Goal: Communication & Community: Connect with others

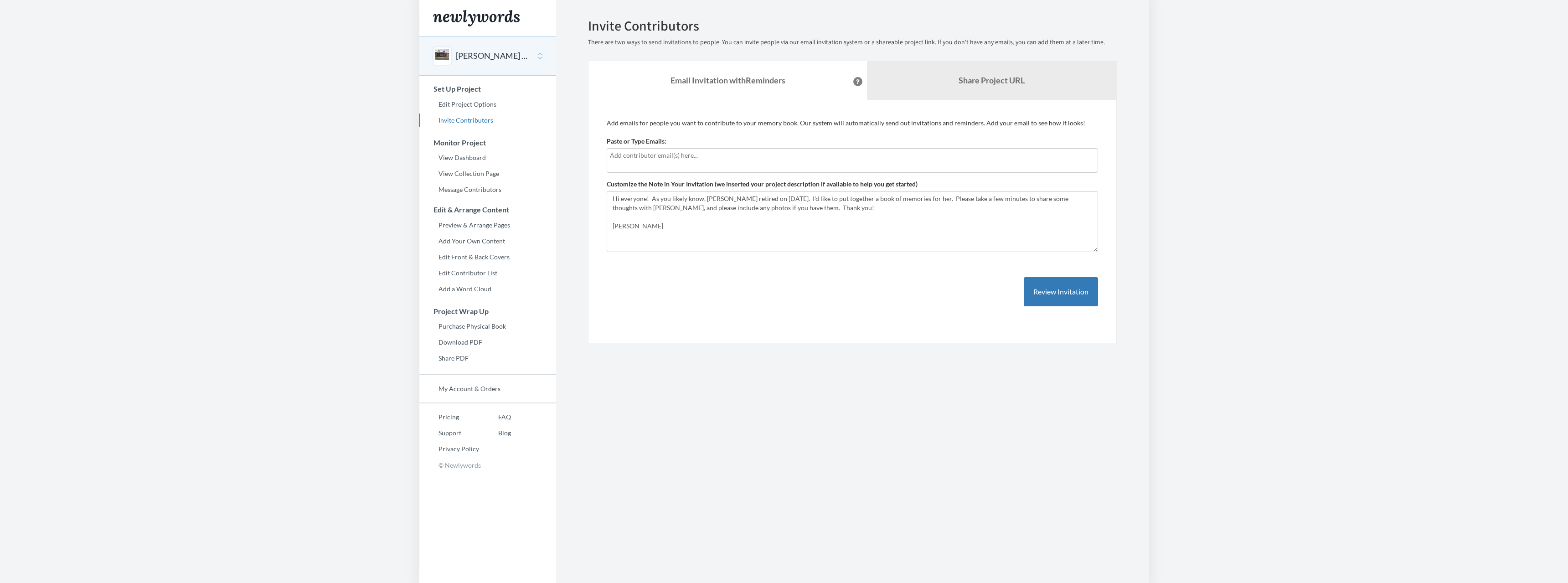
click at [631, 157] on input "text" at bounding box center [853, 155] width 485 height 10
type input "[EMAIL_ADDRESS][DOMAIN_NAME]"
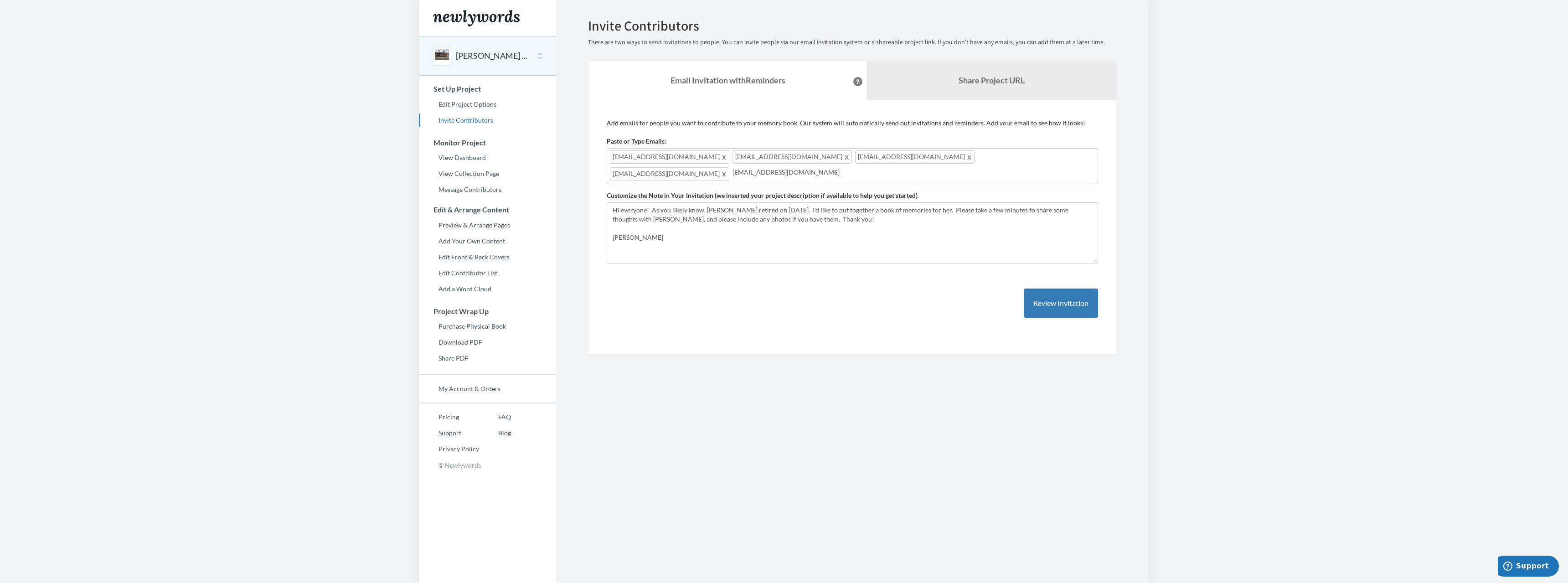
type input "[EMAIL_ADDRESS][DOMAIN_NAME]"
type input "p"
type input "[EMAIL_ADDRESS][DOMAIN_NAME]"
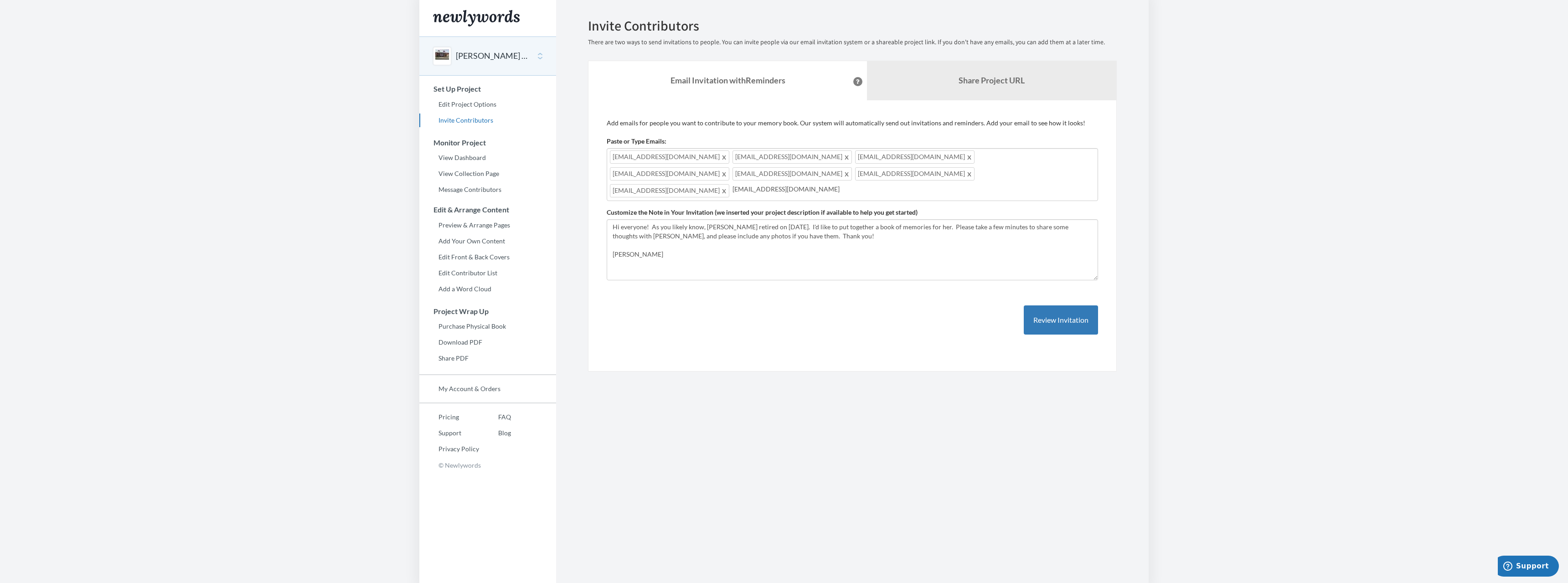
type input "[EMAIL_ADDRESS][DOMAIN_NAME]"
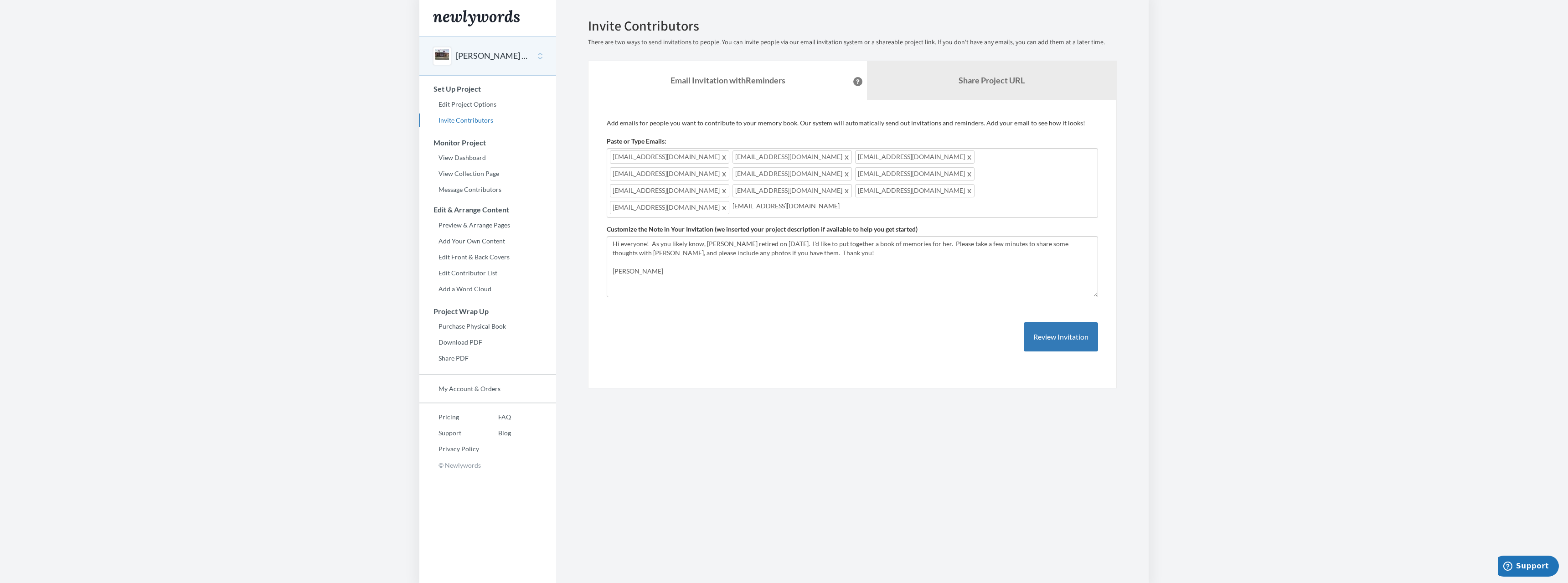
type input "[EMAIL_ADDRESS][DOMAIN_NAME]"
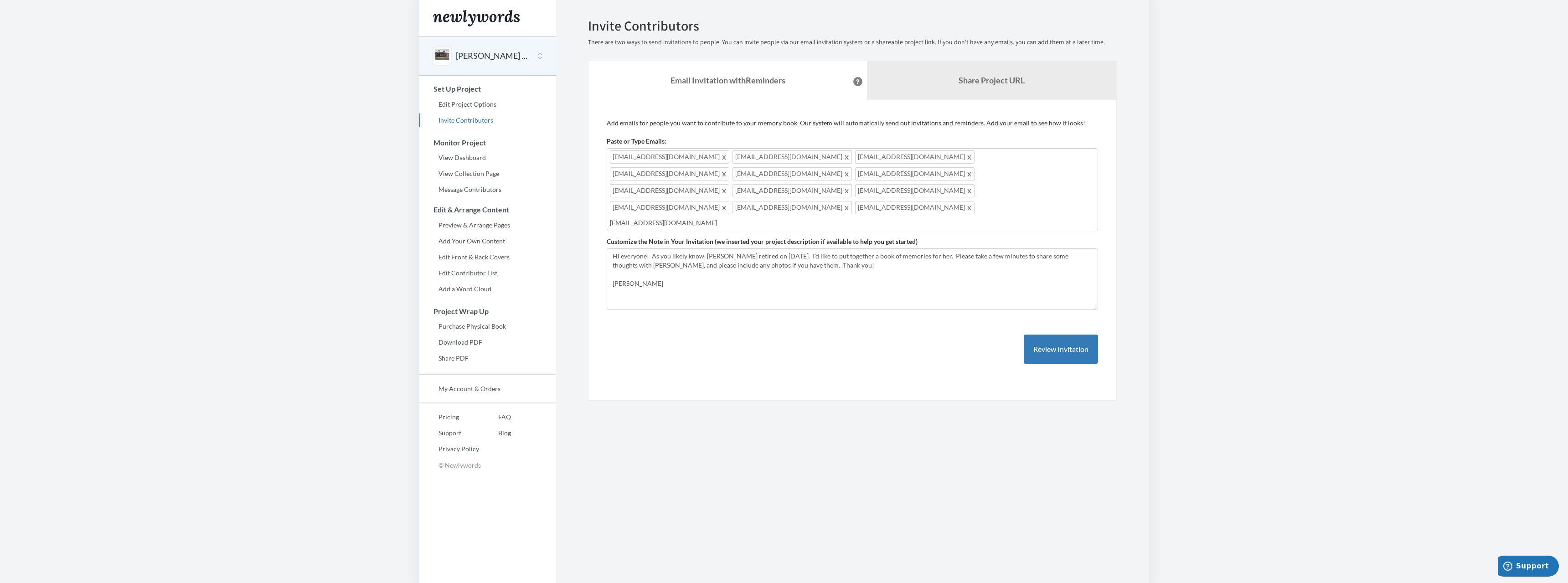
type input "[EMAIL_ADDRESS][DOMAIN_NAME]"
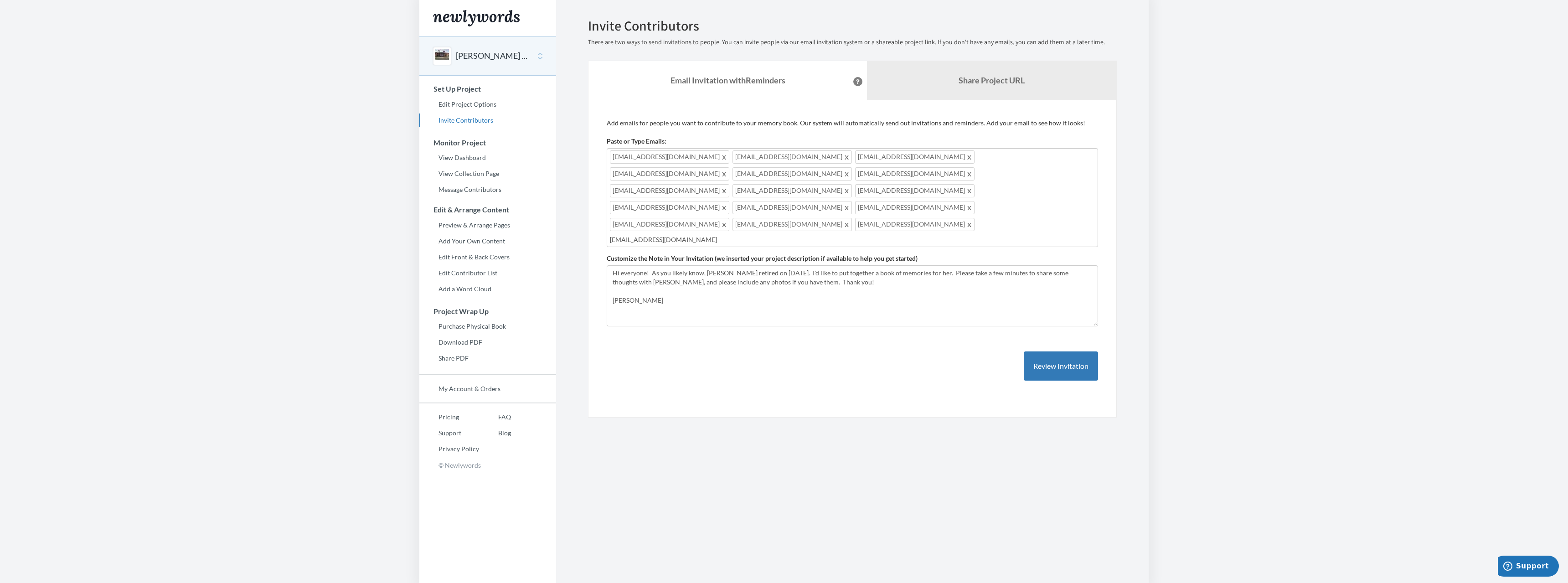
type input "[EMAIL_ADDRESS][DOMAIN_NAME]"
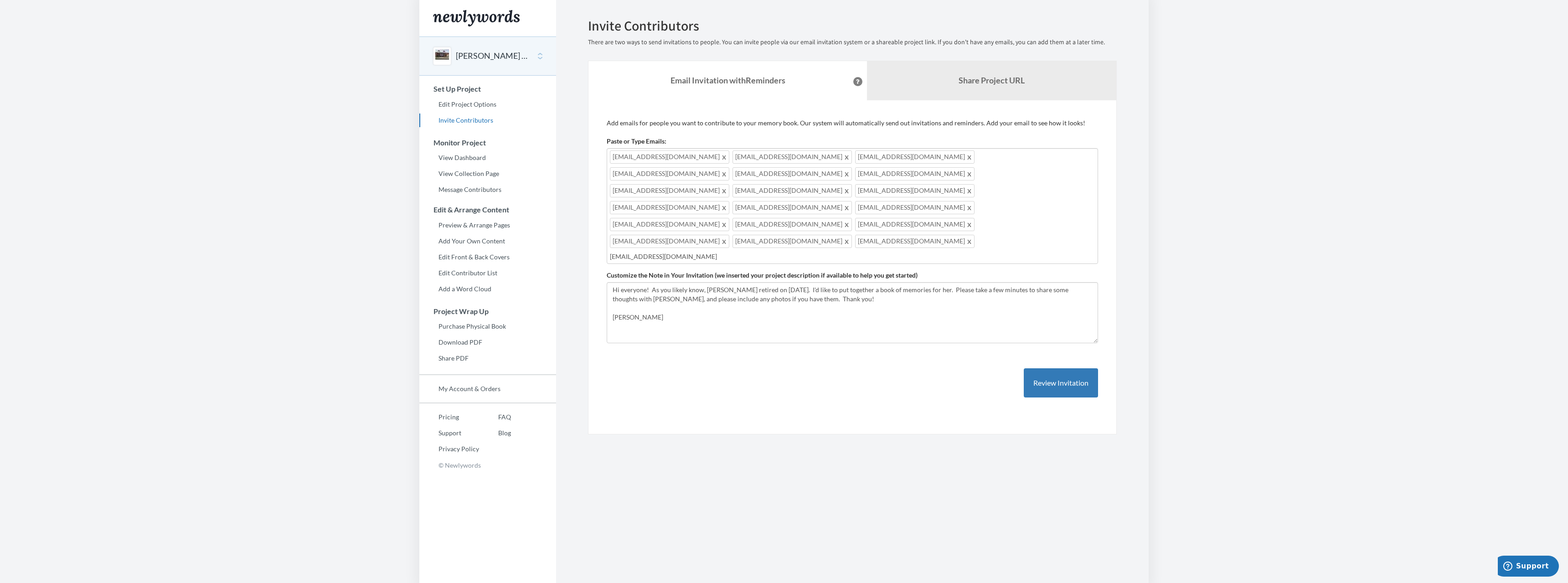
type input "[EMAIL_ADDRESS][DOMAIN_NAME]"
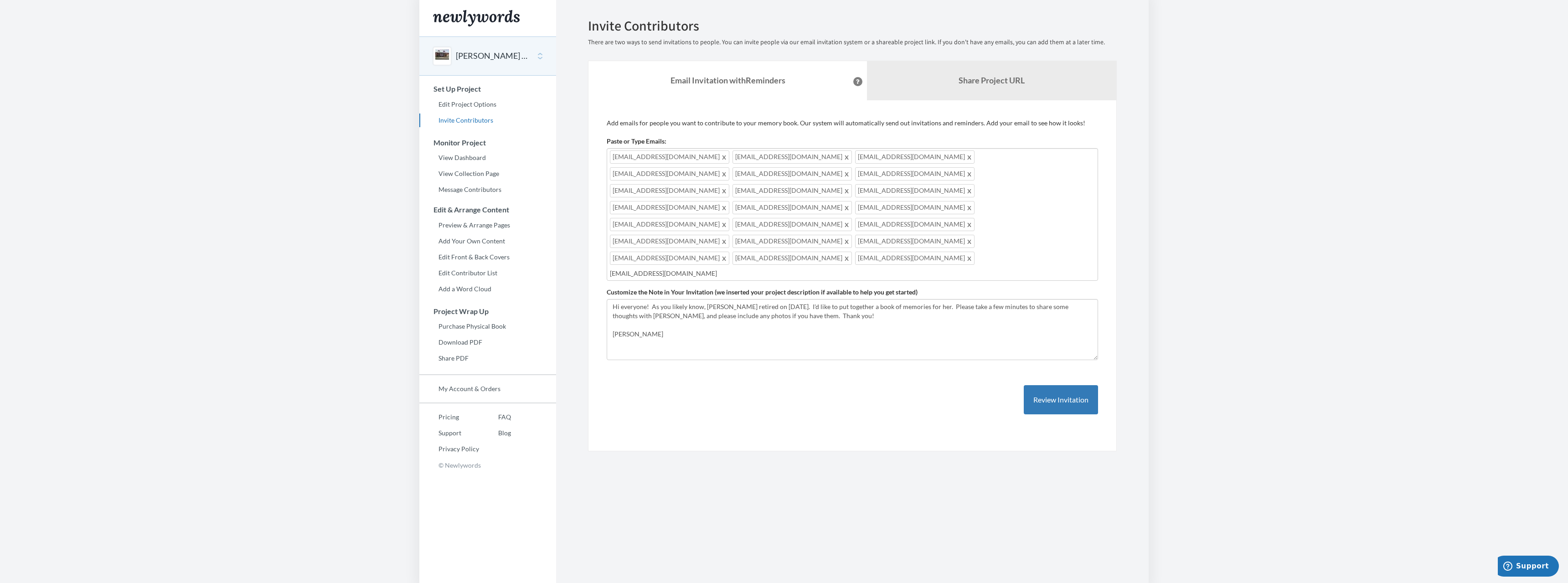
type input "[EMAIL_ADDRESS][DOMAIN_NAME]"
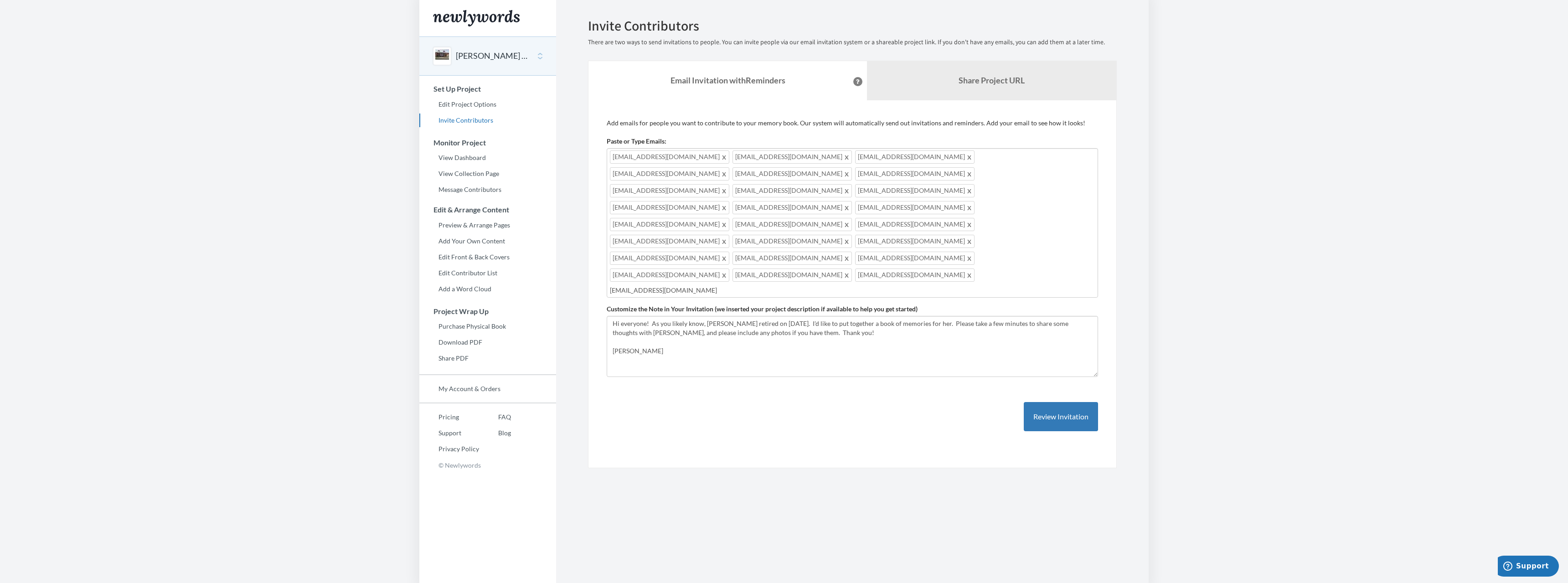
type input "[EMAIL_ADDRESS][DOMAIN_NAME]"
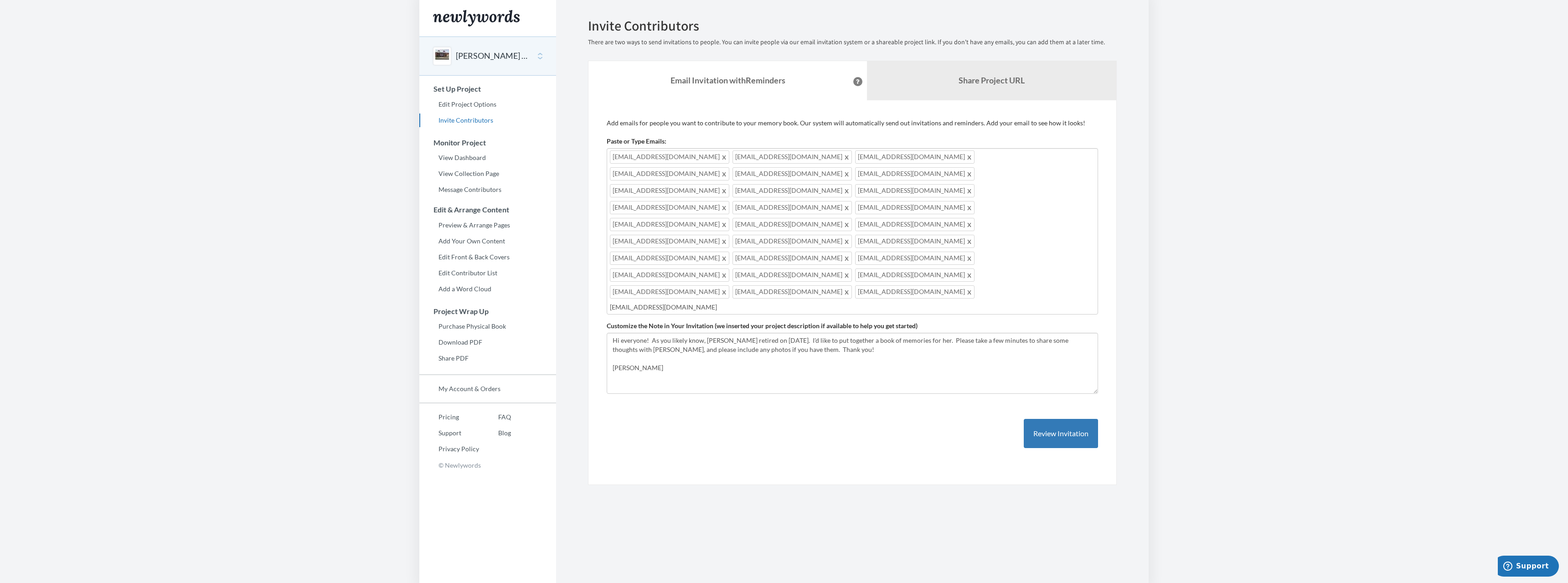
type input "[EMAIL_ADDRESS][DOMAIN_NAME]"
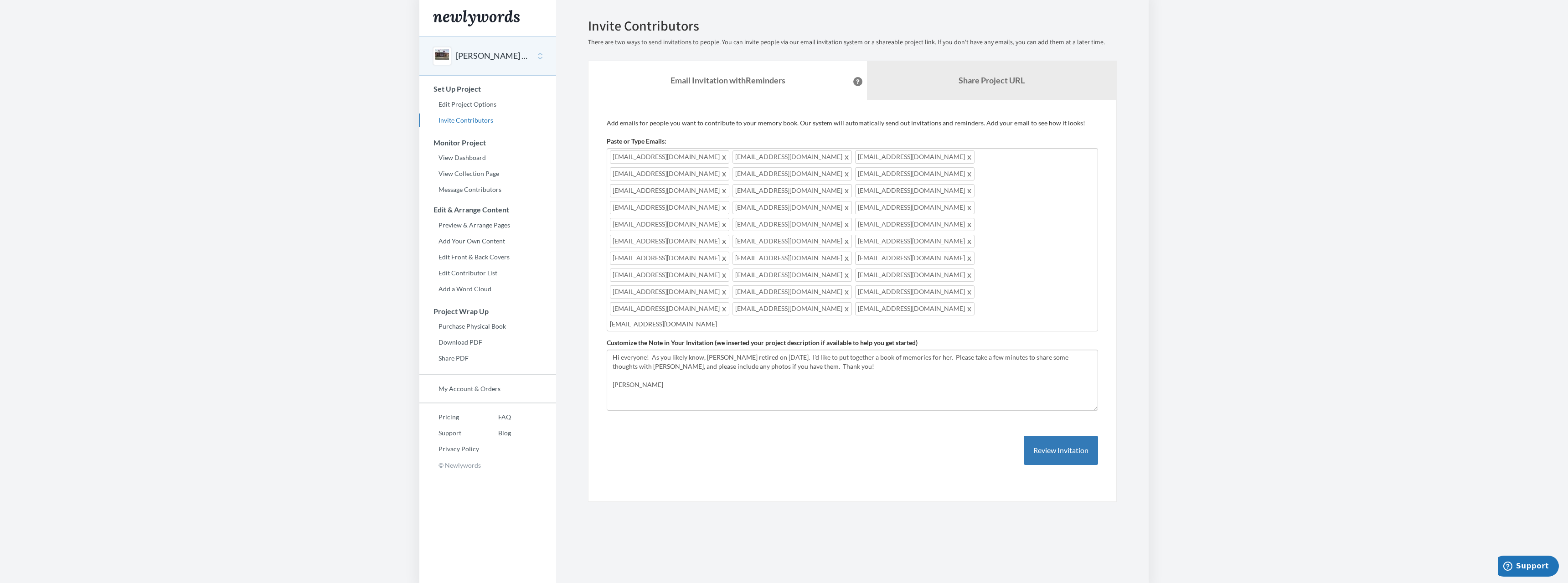
type input "[EMAIL_ADDRESS][DOMAIN_NAME]"
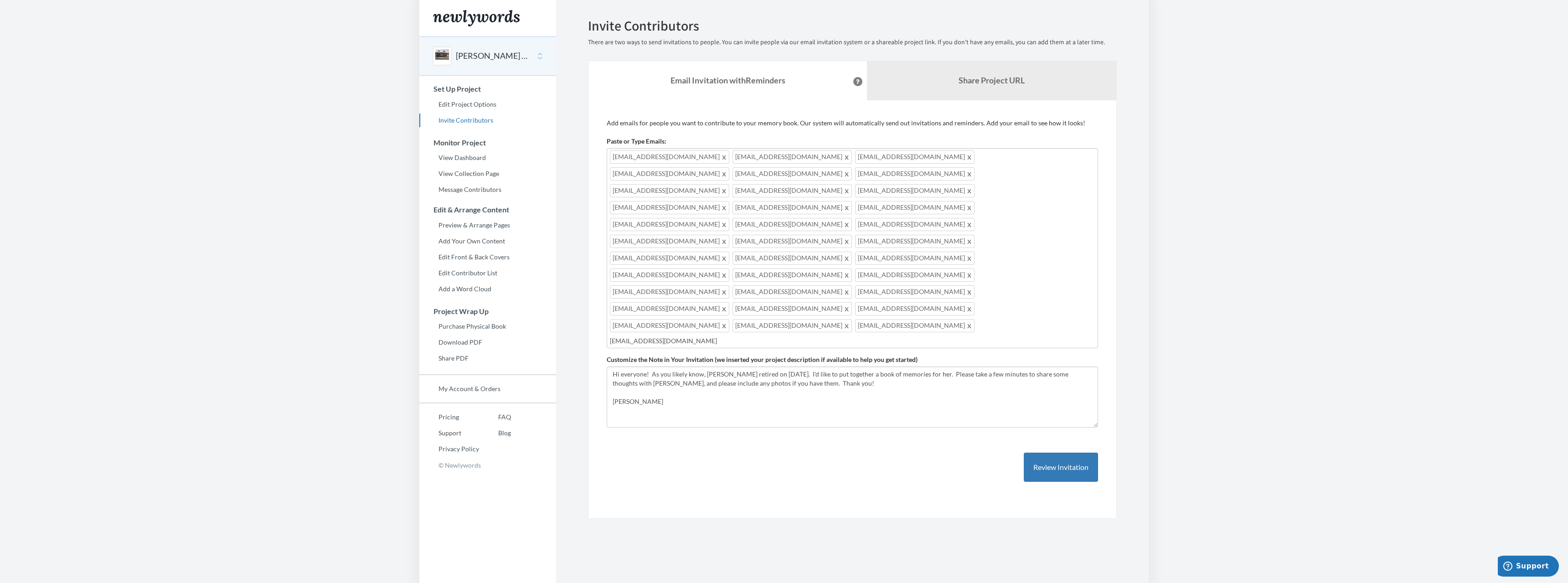
type input "[EMAIL_ADDRESS][DOMAIN_NAME]"
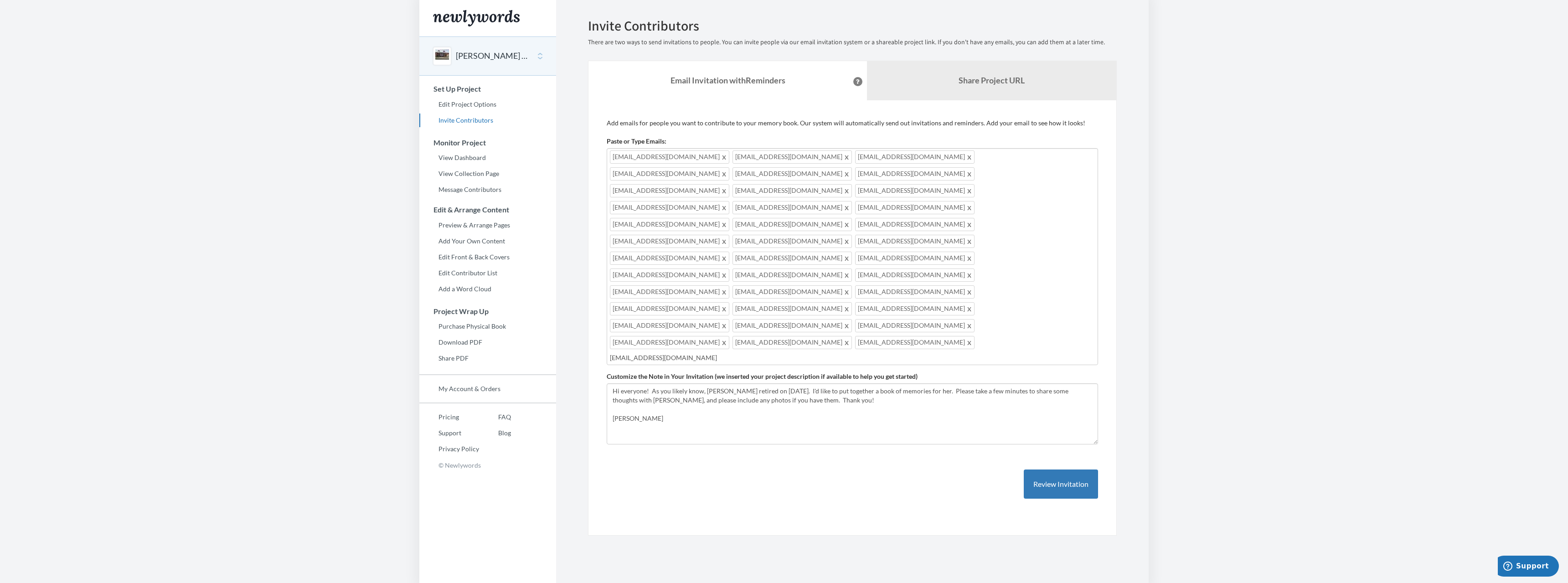
type input "[EMAIL_ADDRESS][DOMAIN_NAME]"
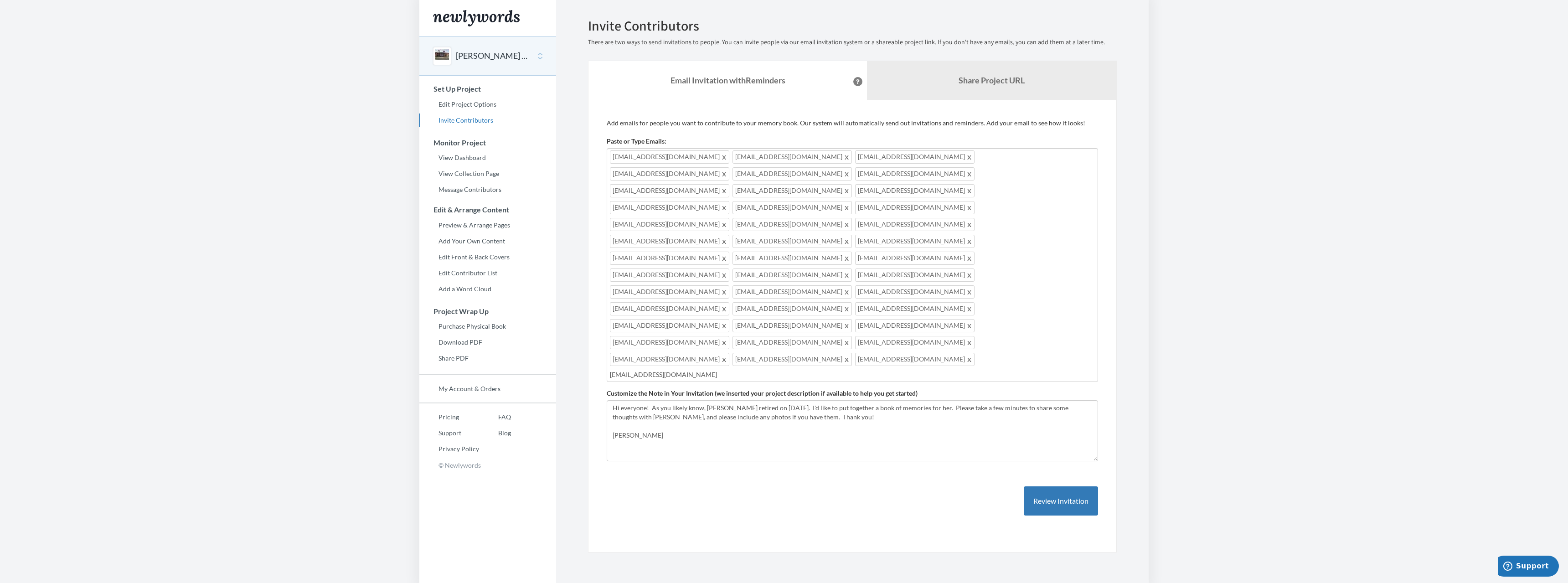
type input "[EMAIL_ADDRESS][DOMAIN_NAME]"
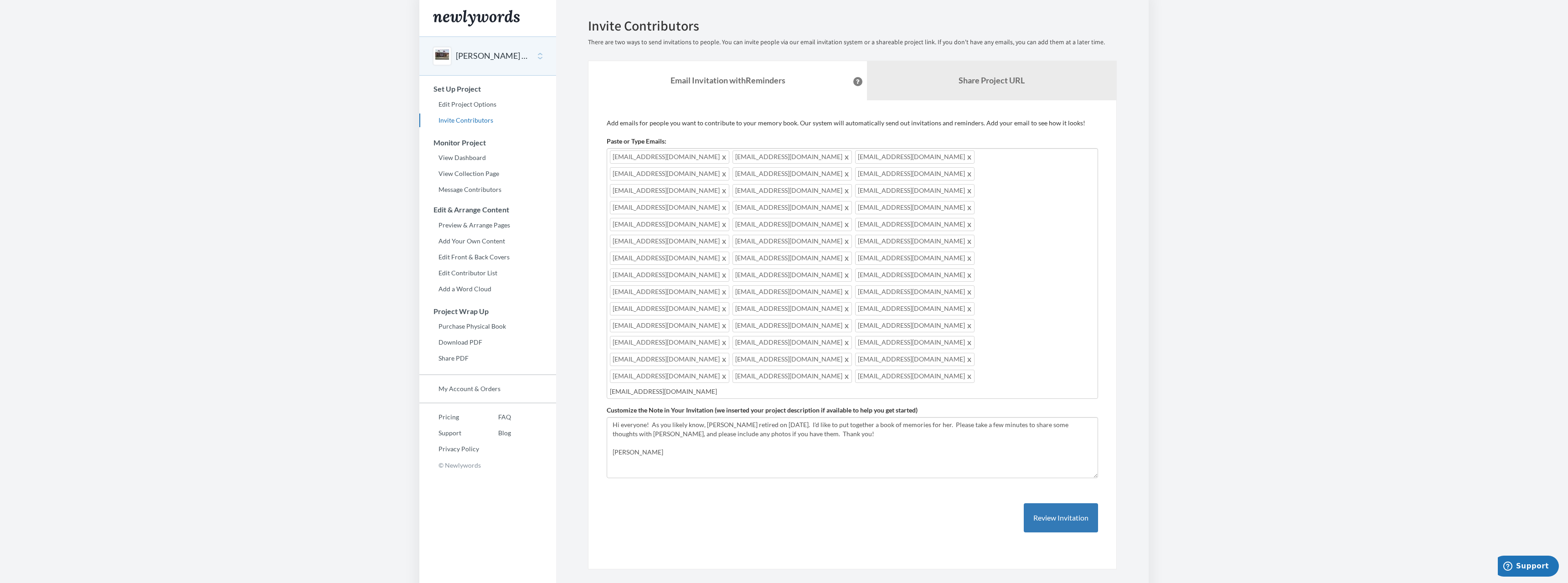
type input "[EMAIL_ADDRESS][DOMAIN_NAME]"
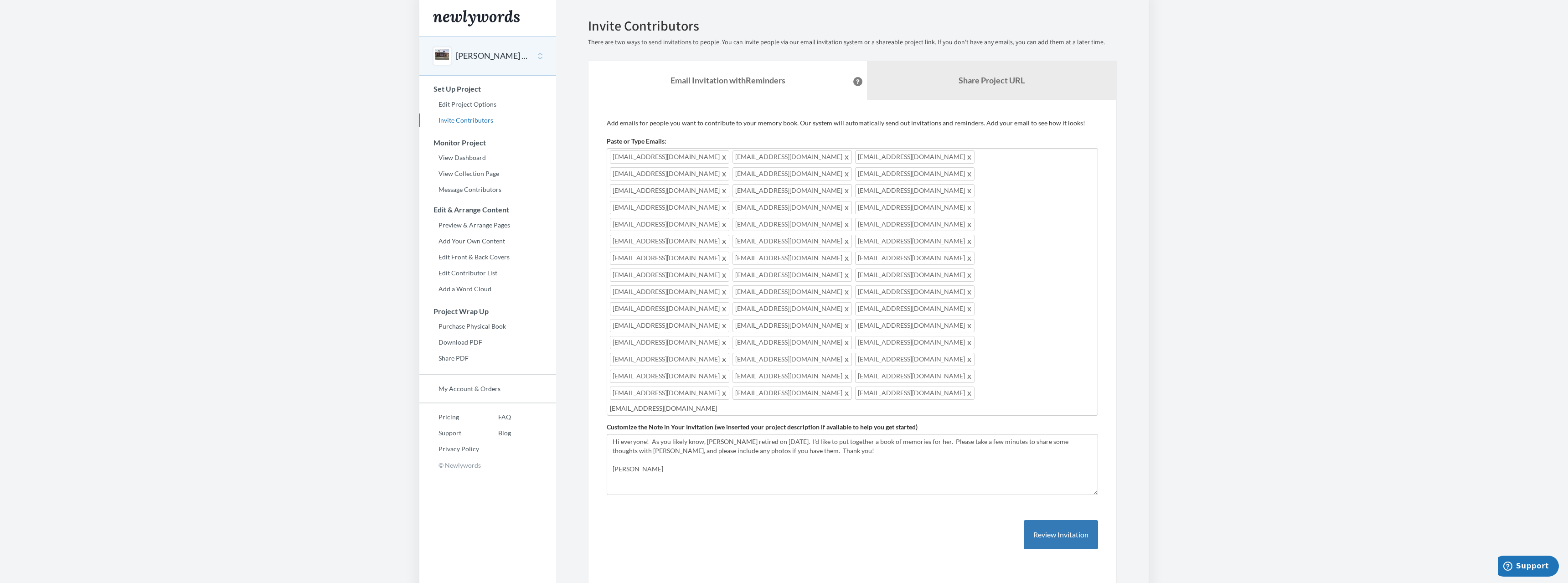
type input "[EMAIL_ADDRESS][DOMAIN_NAME]"
click at [742, 404] on input "text" at bounding box center [914, 408] width 362 height 10
type input "[EMAIL_ADDRESS][DOMAIN_NAME]"
click at [1066, 525] on button "Review Invitation" at bounding box center [1061, 539] width 75 height 29
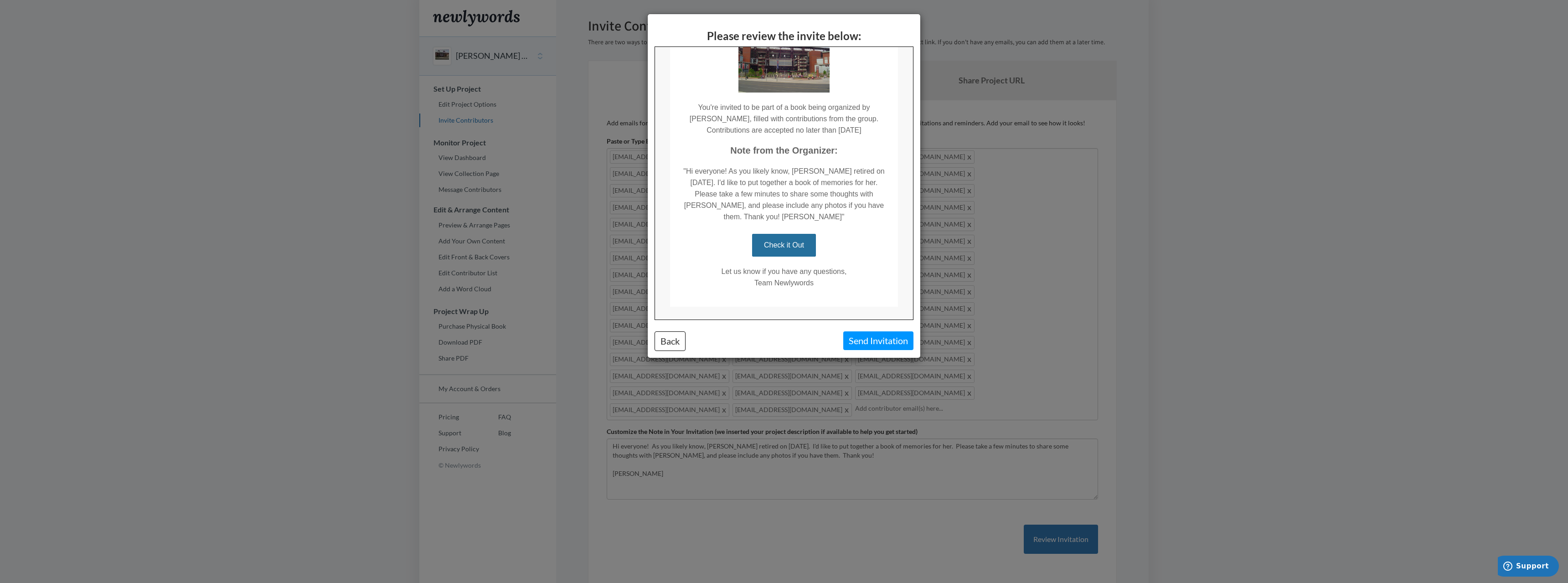
scroll to position [86, 0]
click at [867, 337] on button "Send Invitation" at bounding box center [878, 340] width 70 height 19
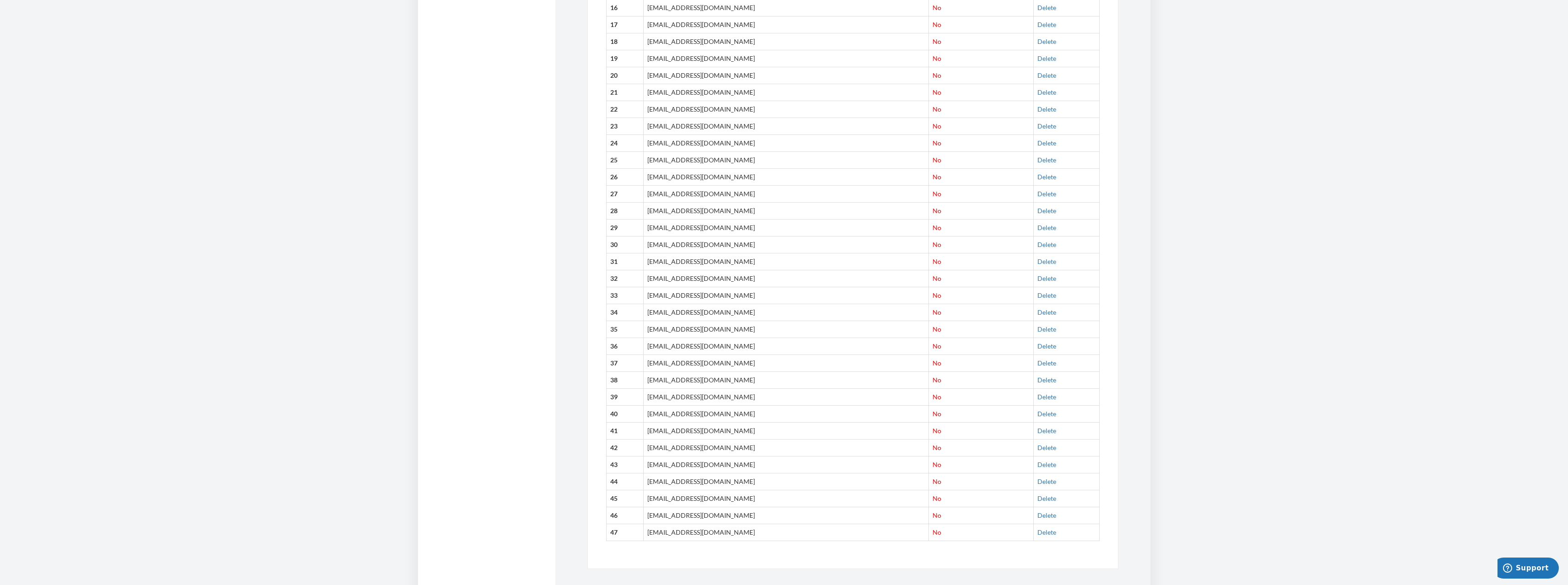
scroll to position [679, 0]
